Goal: Task Accomplishment & Management: Complete application form

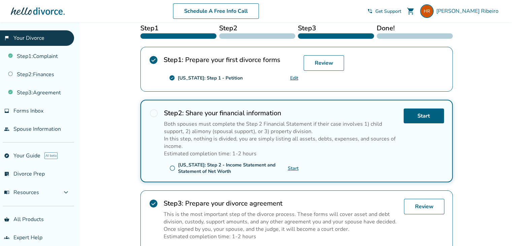
scroll to position [117, 0]
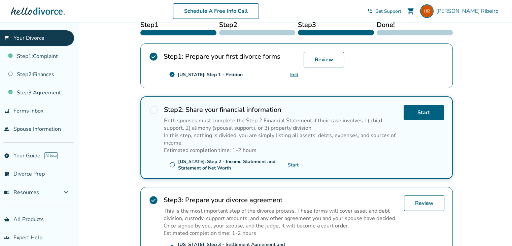
click at [224, 105] on h2 "Step 2 : Share your financial information" at bounding box center [281, 109] width 235 height 9
click at [156, 105] on span "radio_button_unchecked" at bounding box center [153, 109] width 9 height 9
click at [154, 107] on span "radio_button_unchecked" at bounding box center [153, 109] width 9 height 9
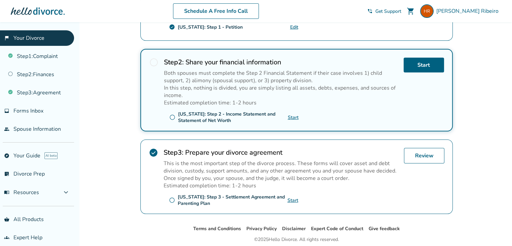
scroll to position [160, 0]
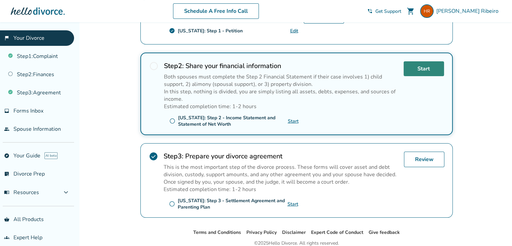
click at [426, 65] on link "Start" at bounding box center [424, 68] width 40 height 15
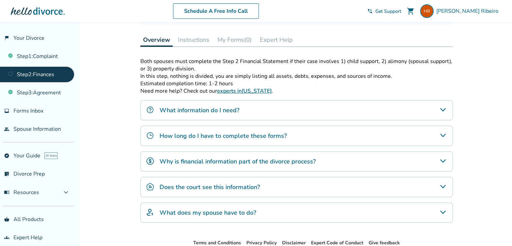
scroll to position [55, 0]
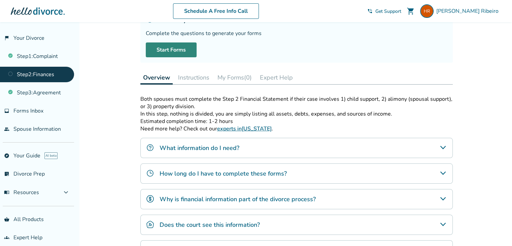
click at [170, 49] on link "Start Forms" at bounding box center [171, 49] width 51 height 15
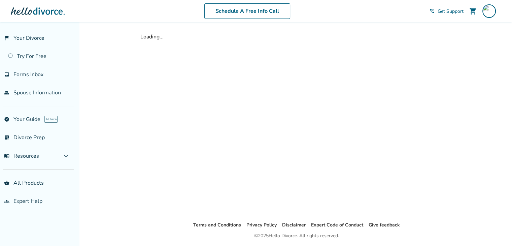
scroll to position [22, 0]
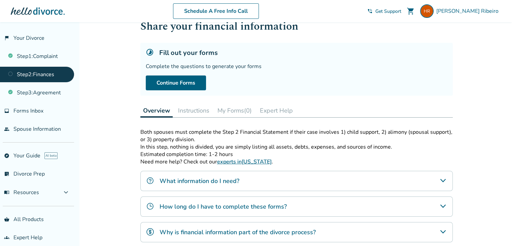
click at [190, 110] on button "Instructions" at bounding box center [194, 110] width 37 height 13
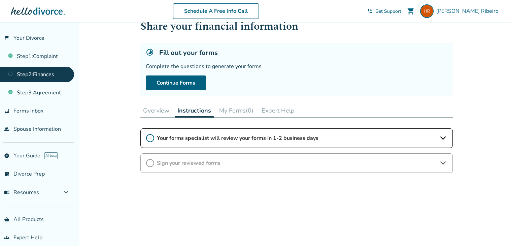
click at [301, 135] on span "Your forms specialist will review your forms in 1-2 business days" at bounding box center [297, 137] width 280 height 7
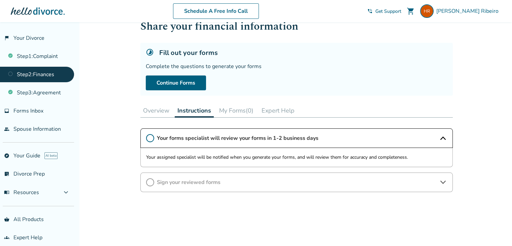
click at [336, 143] on div "Your forms specialist will review your forms in 1-2 business days" at bounding box center [297, 138] width 313 height 20
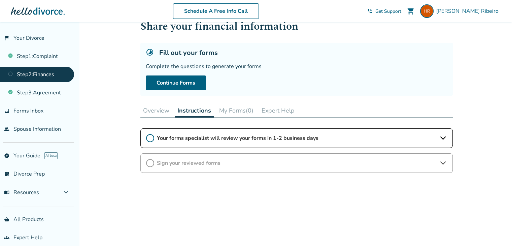
click at [287, 139] on span "Your forms specialist will review your forms in 1-2 business days" at bounding box center [297, 137] width 280 height 7
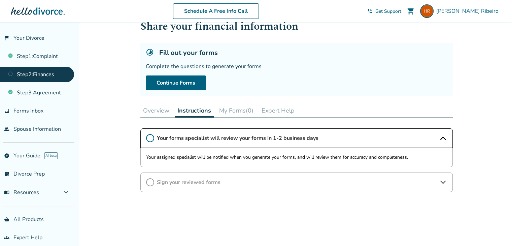
click at [287, 139] on span "Your forms specialist will review your forms in 1-2 business days" at bounding box center [297, 137] width 280 height 7
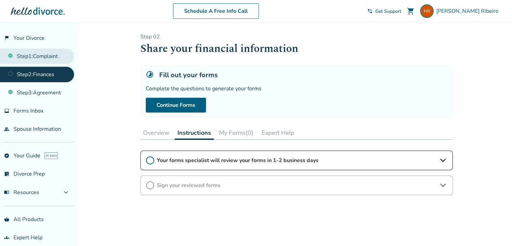
click at [51, 57] on link "Step 1 : Complaint" at bounding box center [37, 56] width 74 height 15
